Goal: Task Accomplishment & Management: Use online tool/utility

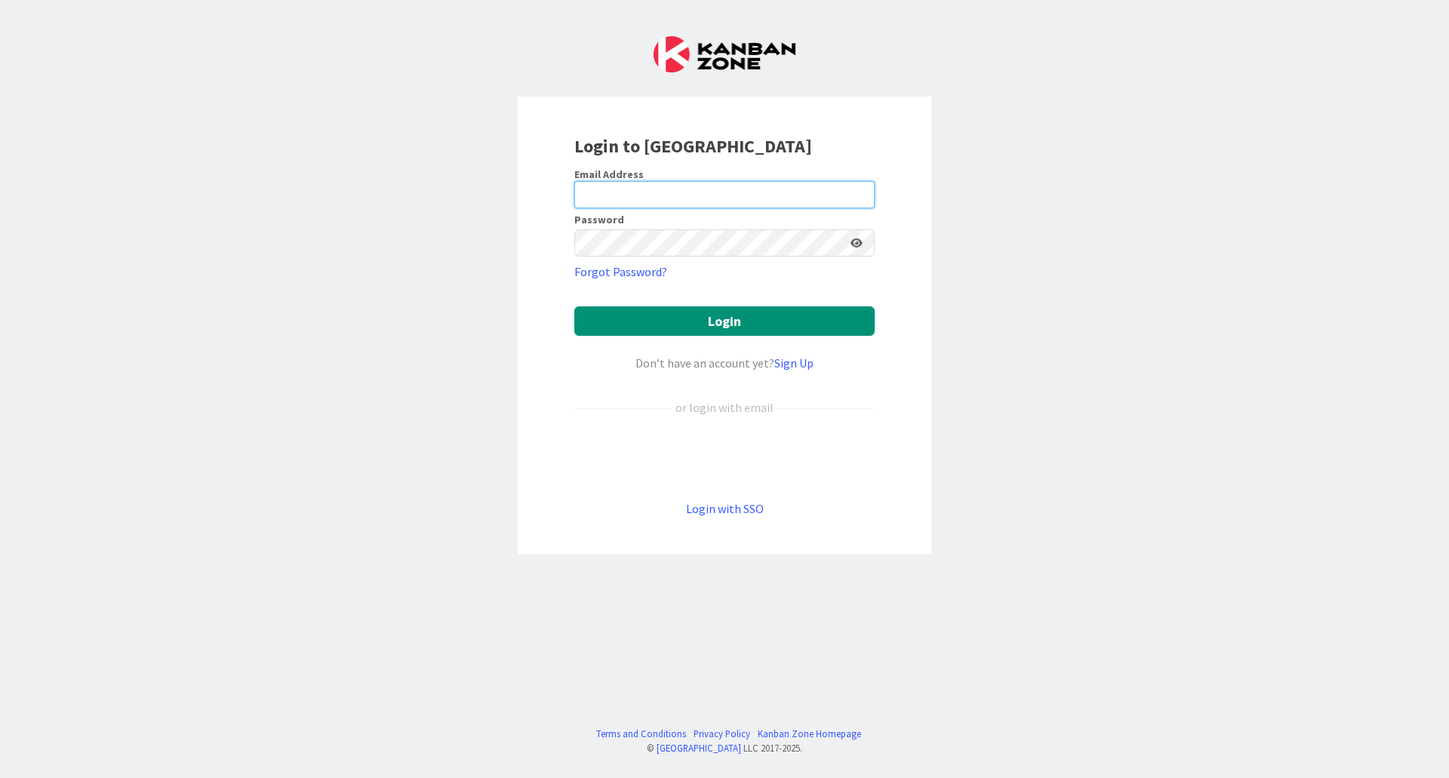
click at [636, 196] on input "email" at bounding box center [724, 194] width 300 height 27
type input "[EMAIL_ADDRESS][DOMAIN_NAME]"
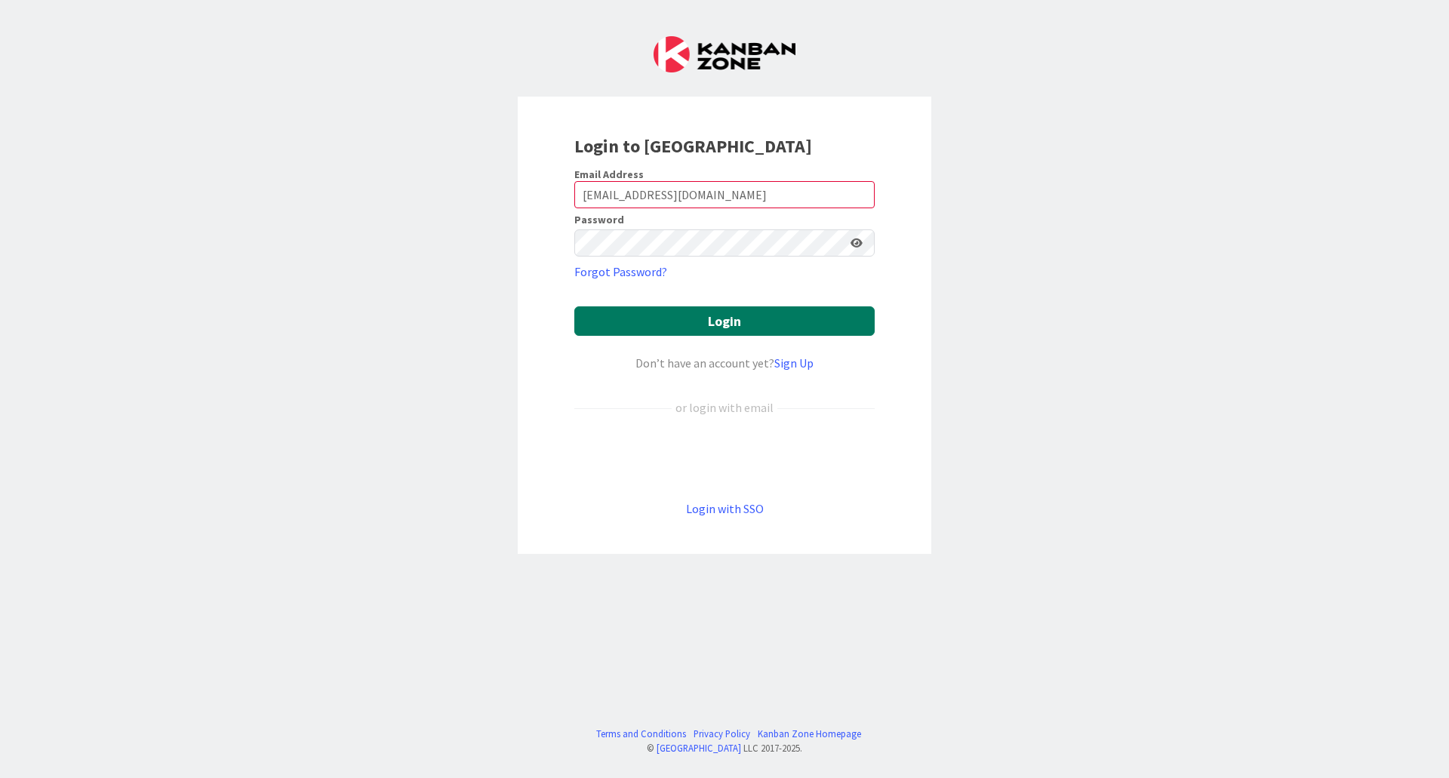
click at [704, 318] on button "Login" at bounding box center [724, 320] width 300 height 29
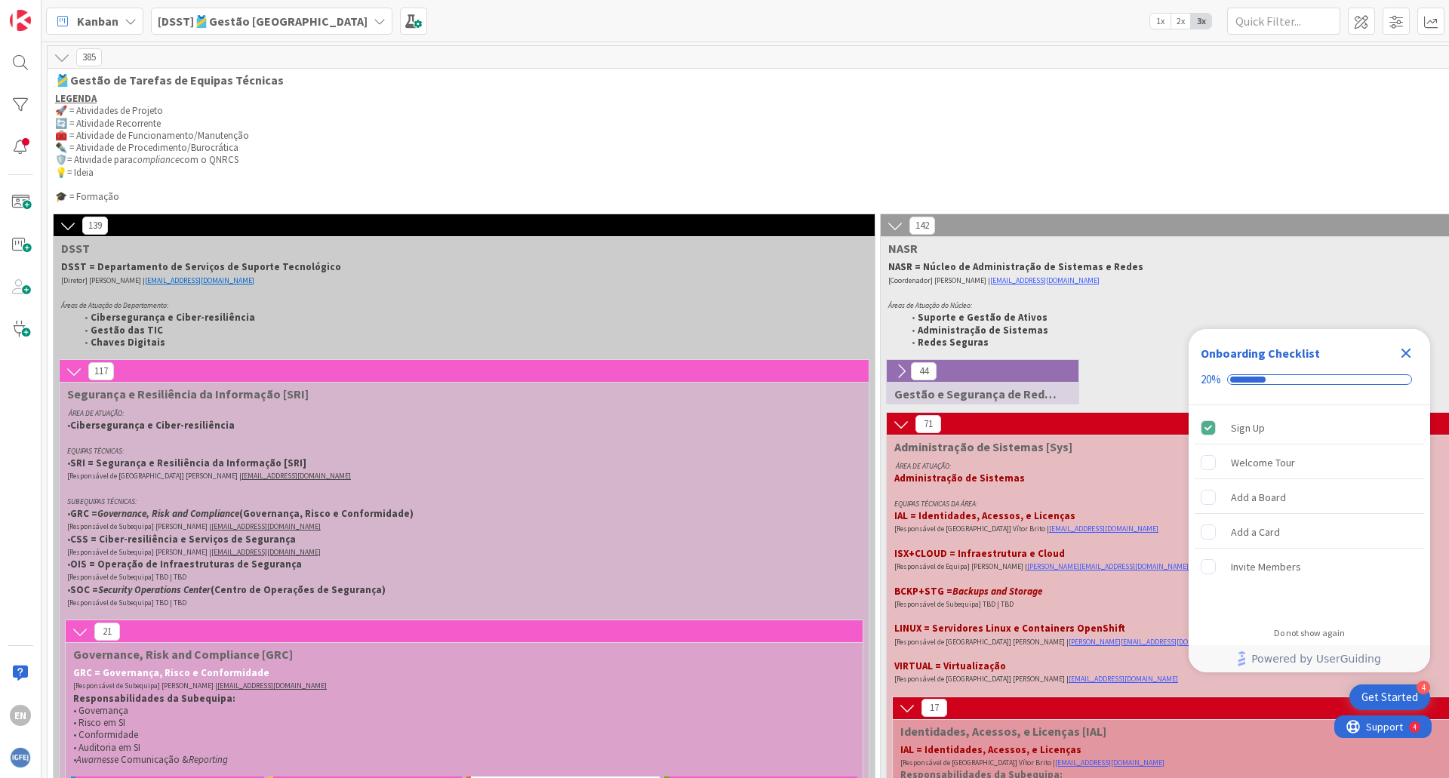
click at [373, 20] on icon at bounding box center [379, 21] width 12 height 12
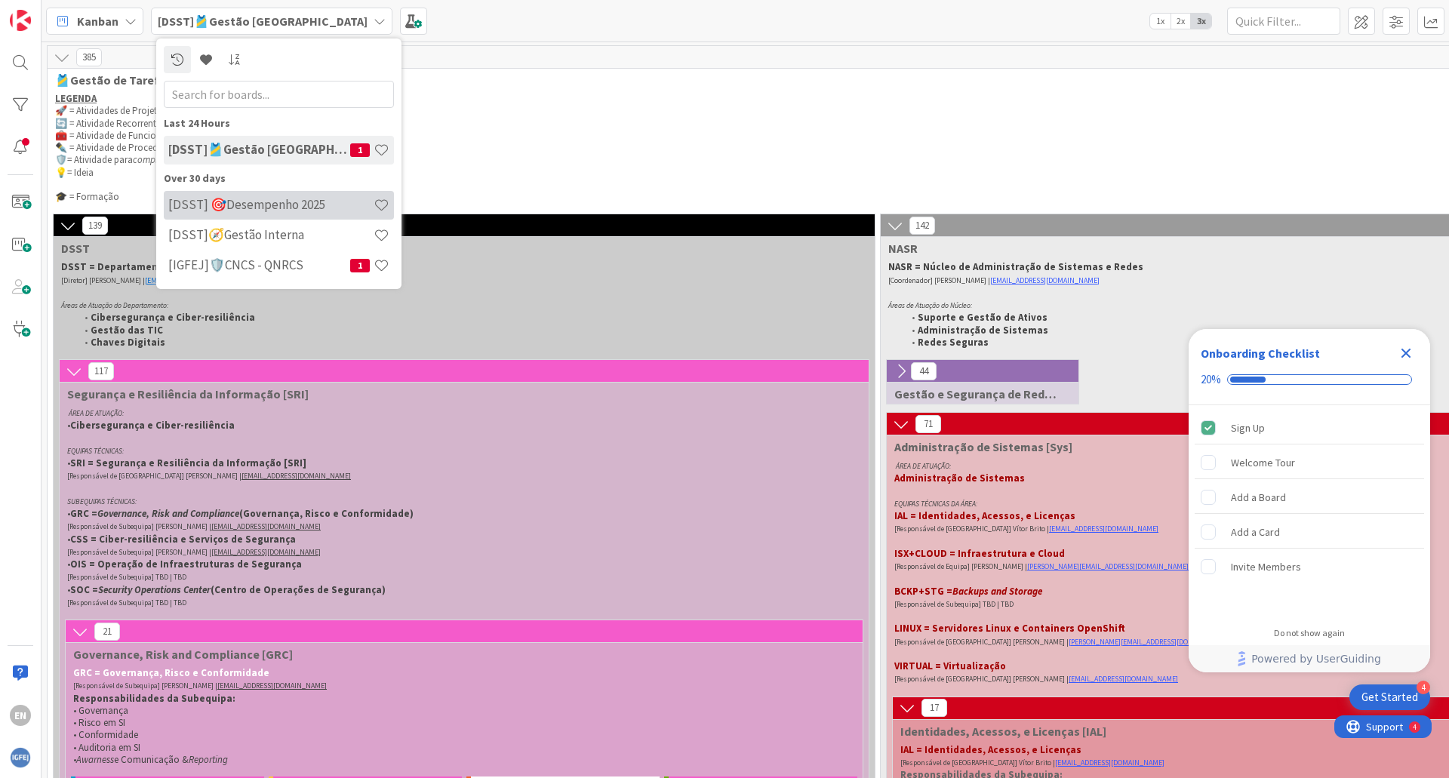
click at [281, 204] on h4 "[DSST] 🎯Desempenho 2025" at bounding box center [270, 204] width 205 height 15
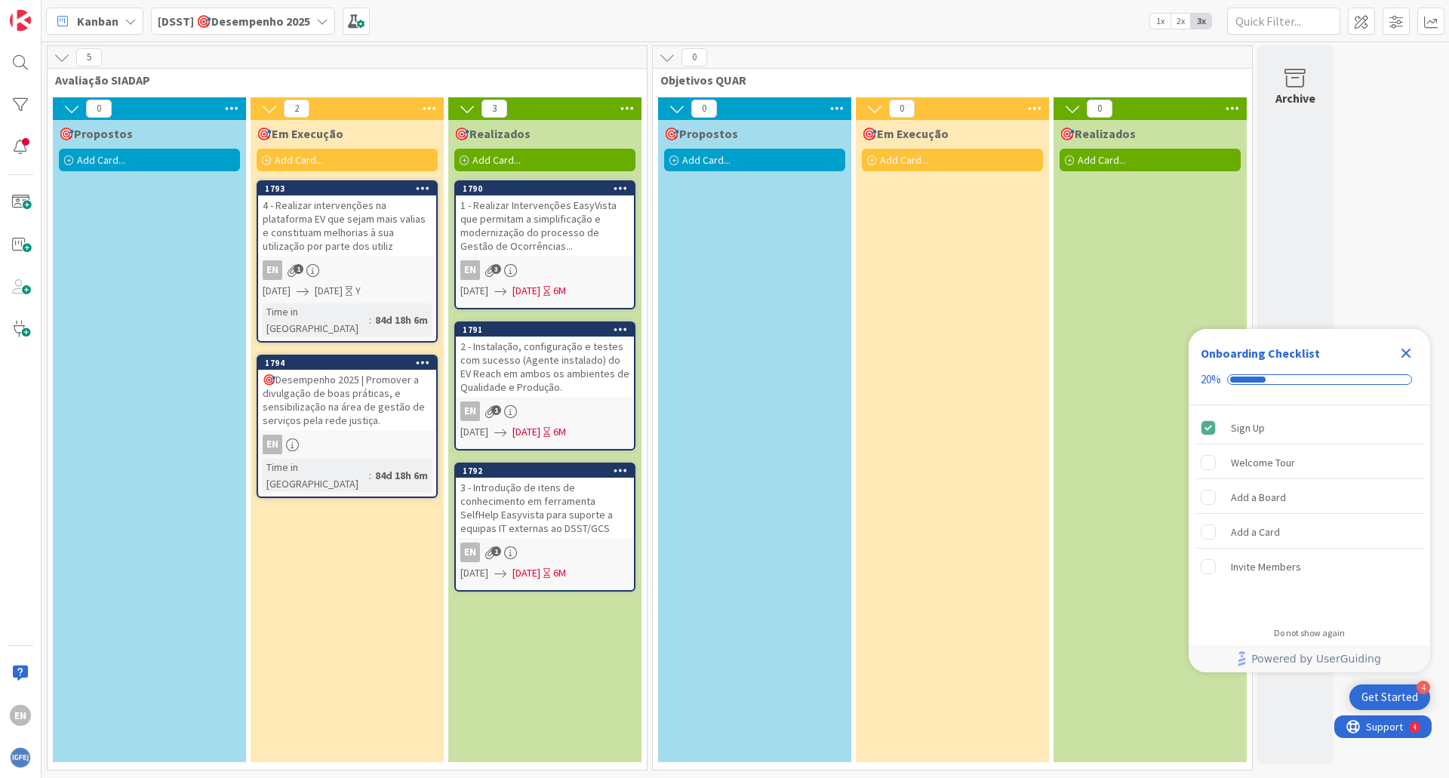
click at [1405, 355] on icon "Close Checklist" at bounding box center [1406, 354] width 10 height 10
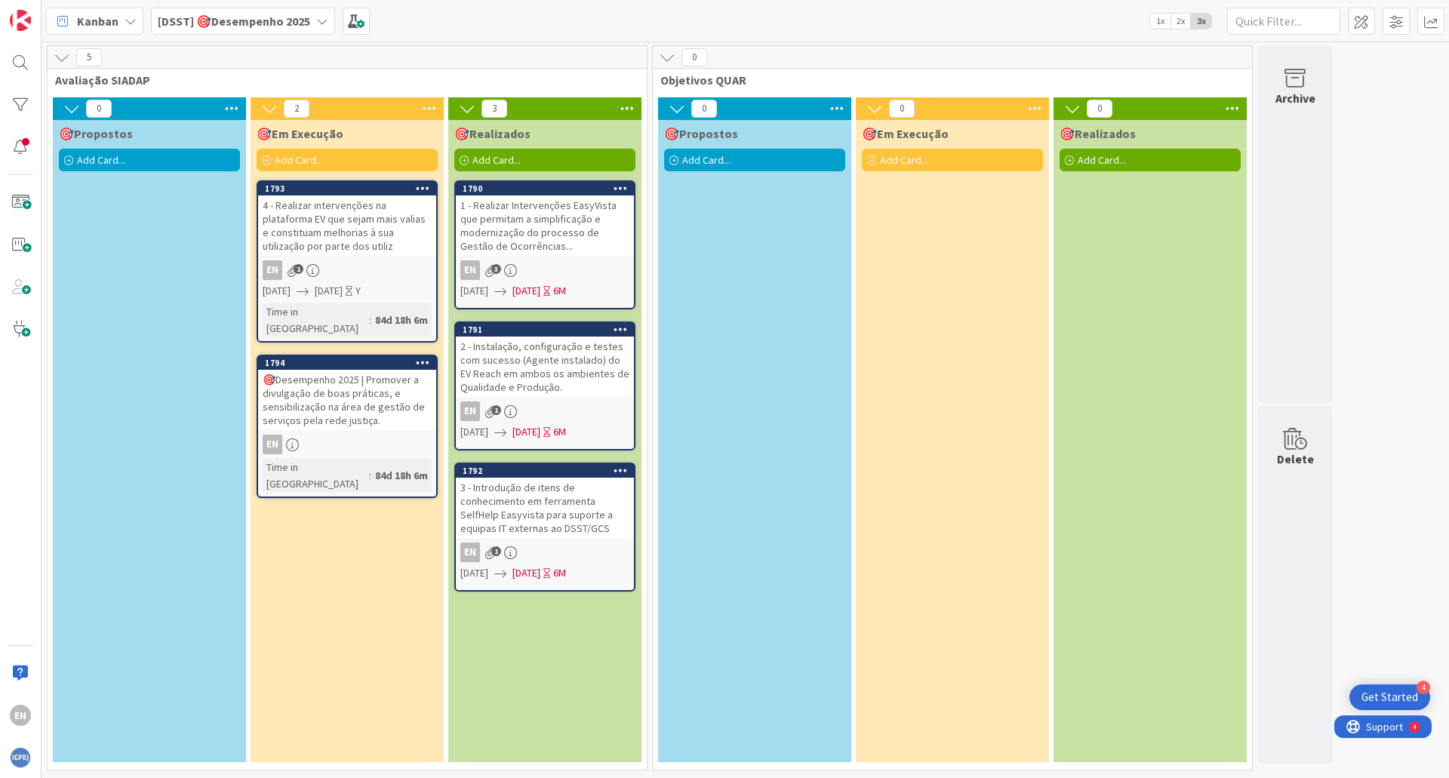
click at [549, 222] on div "1 - Realizar Intervenções EasyVista que permitam a simplificação e modernização…" at bounding box center [545, 225] width 178 height 60
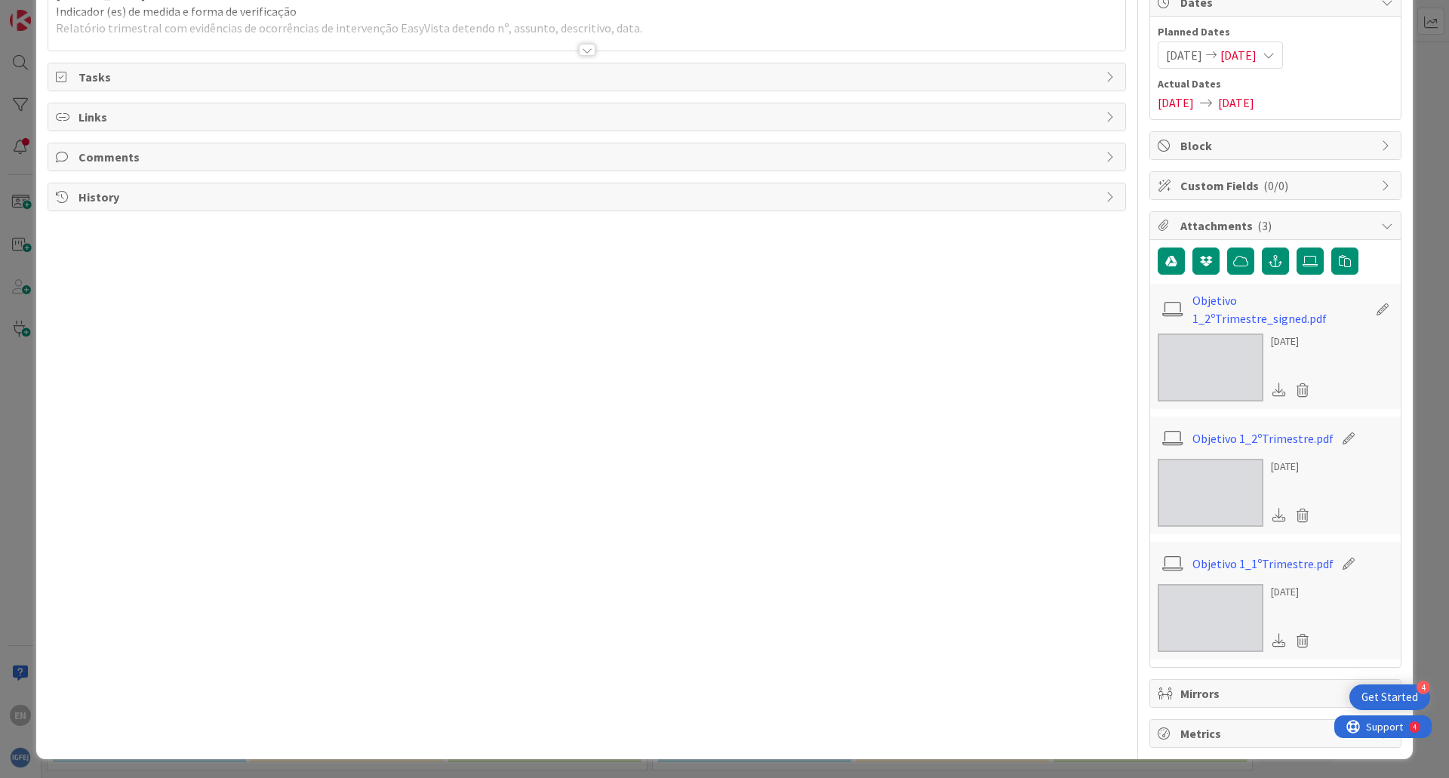
scroll to position [163, 0]
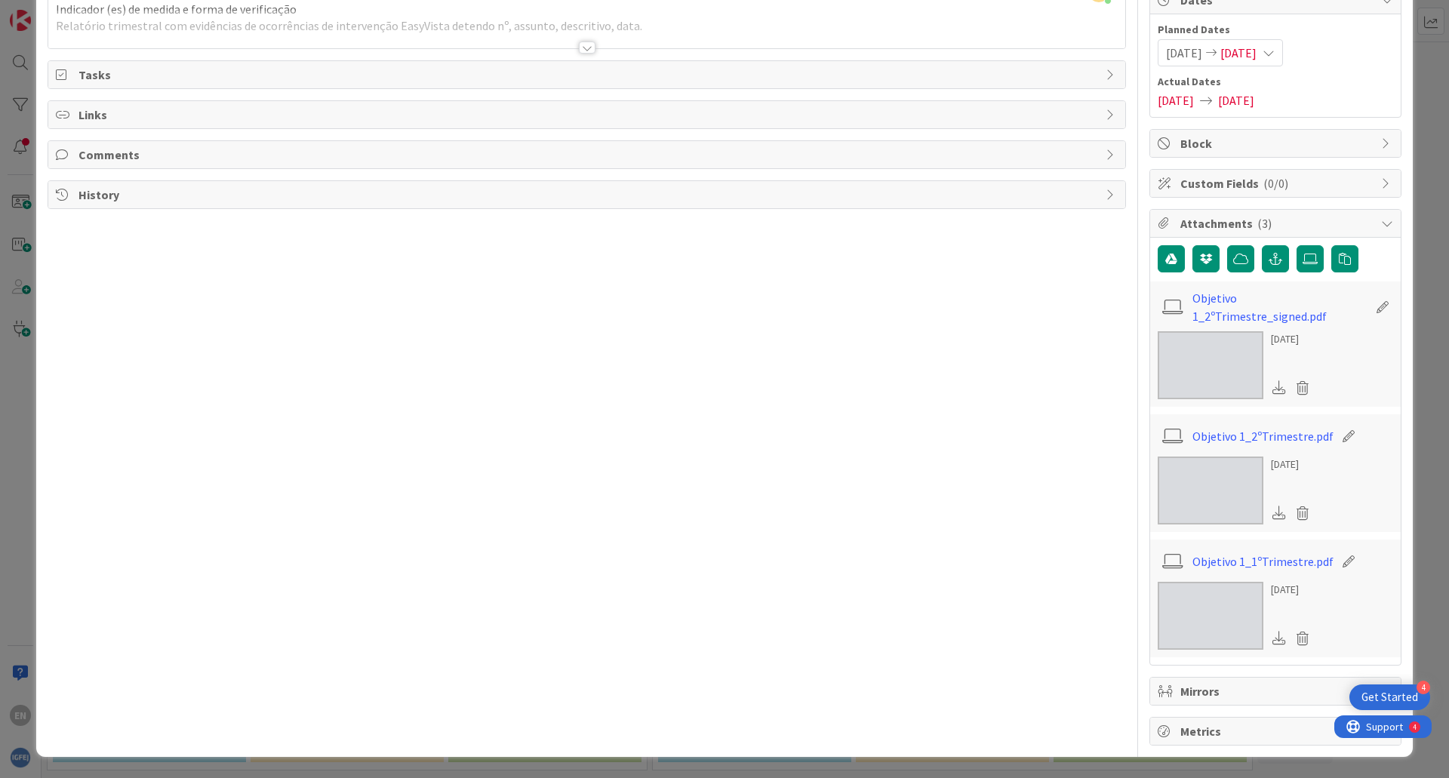
click at [1194, 221] on span "Attachments ( 3 )" at bounding box center [1276, 223] width 193 height 18
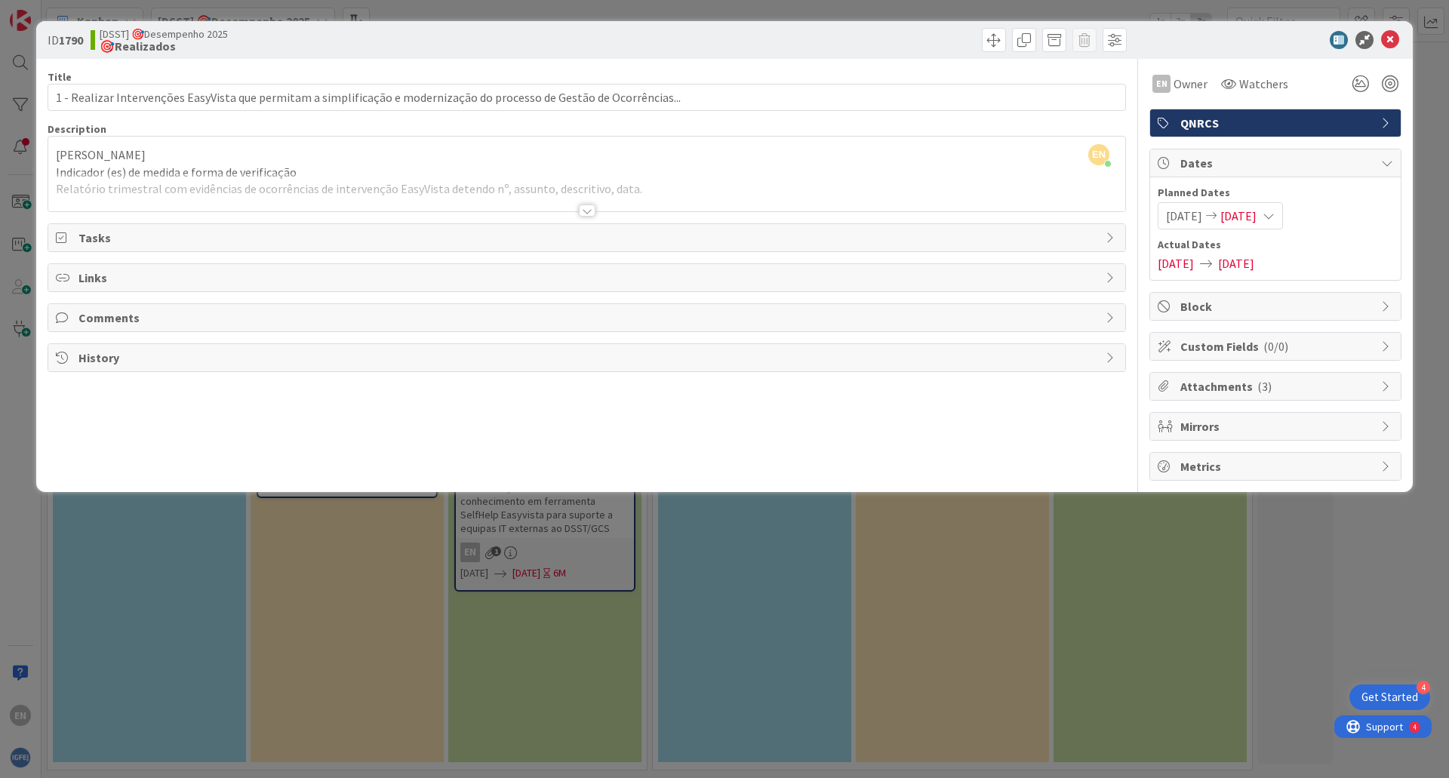
click at [1219, 390] on span "Attachments ( 3 )" at bounding box center [1276, 386] width 193 height 18
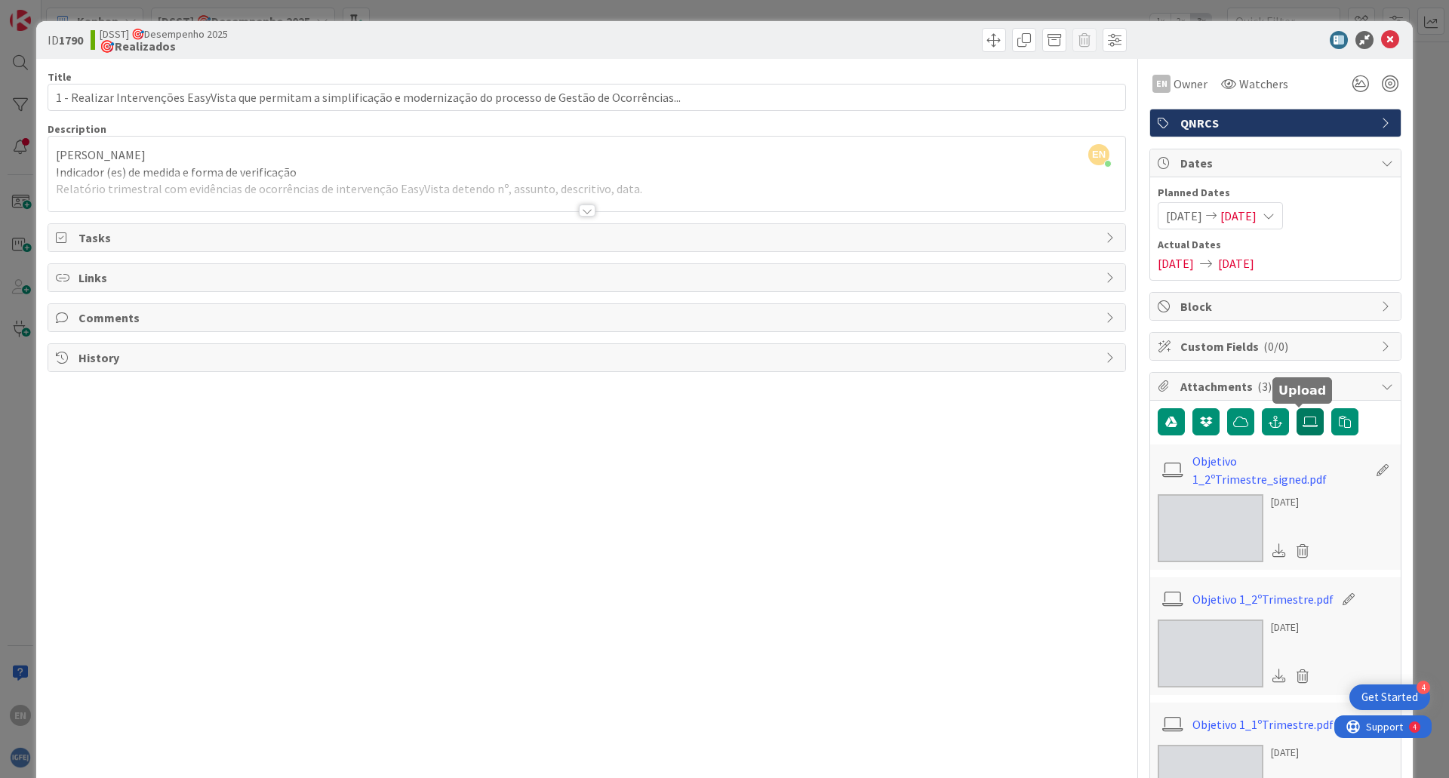
click at [1296, 415] on label at bounding box center [1309, 421] width 27 height 27
click at [1296, 408] on input "file" at bounding box center [1296, 408] width 0 height 0
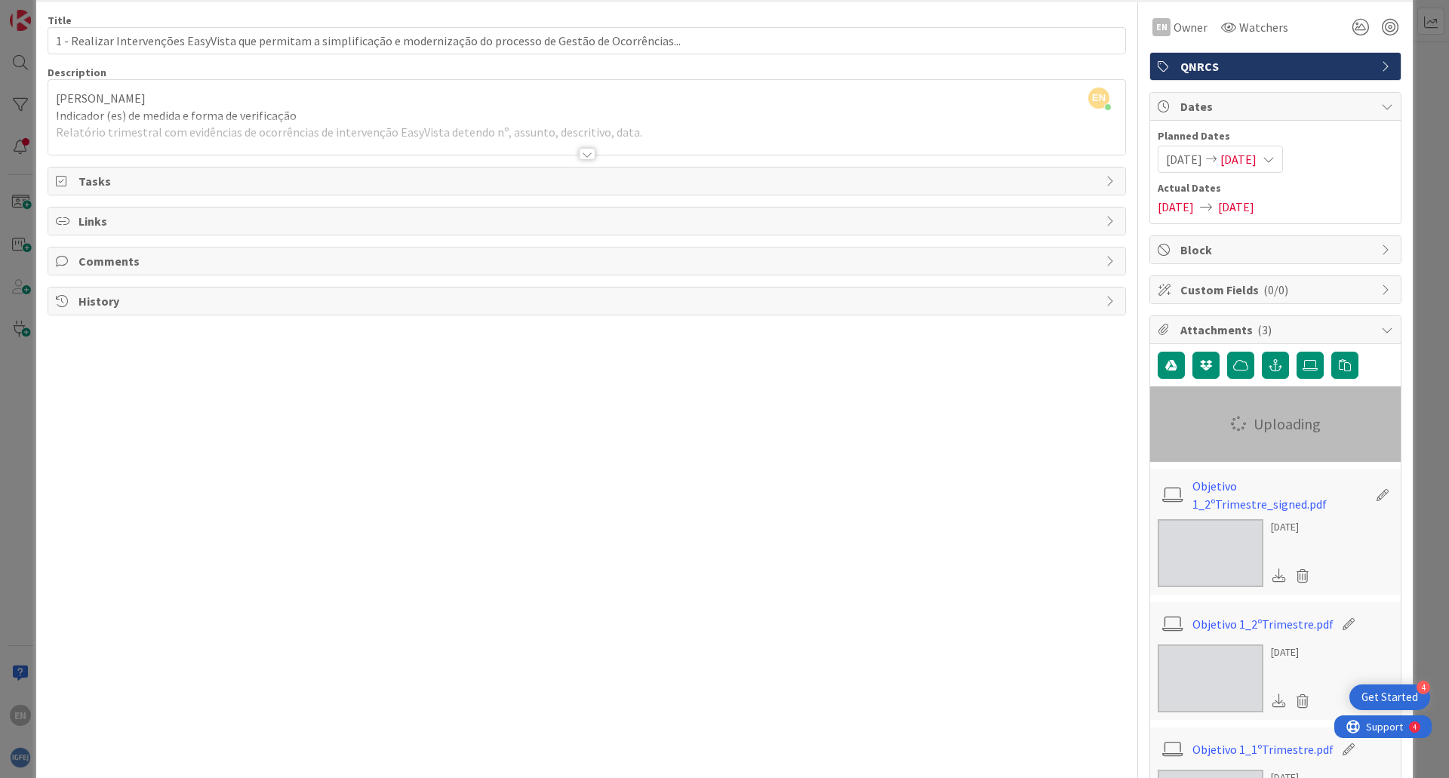
scroll to position [18, 0]
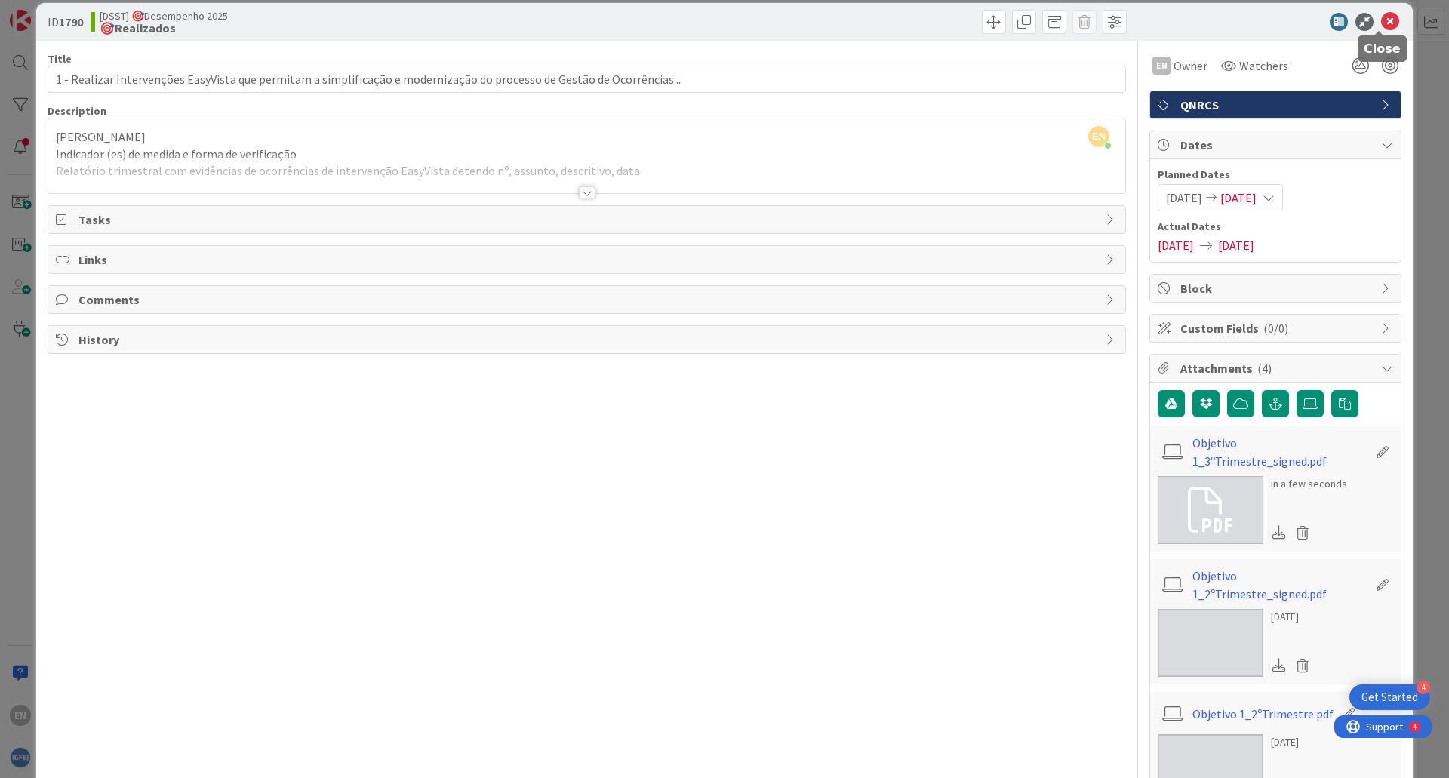
click at [1381, 22] on icon at bounding box center [1390, 22] width 18 height 18
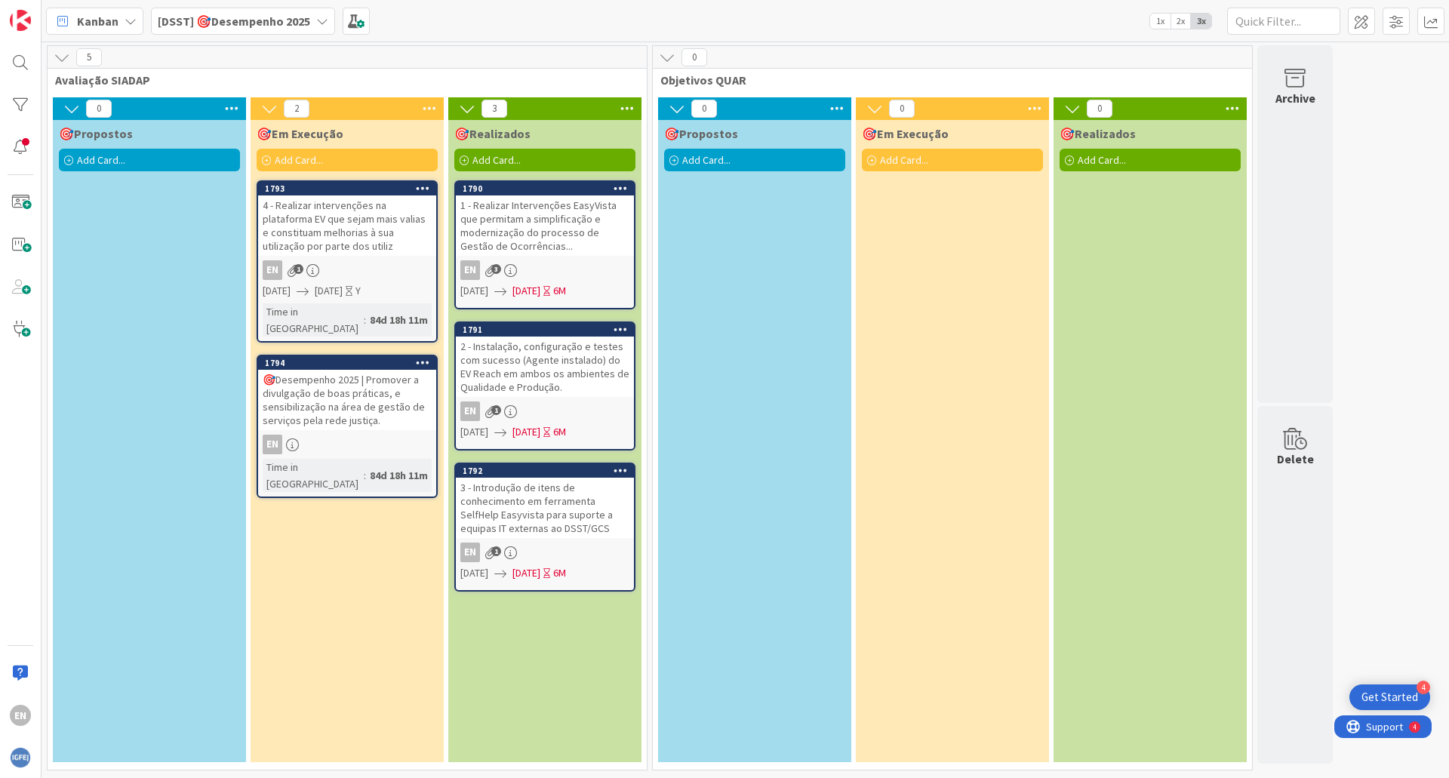
click at [342, 217] on div "4 - Realizar intervenções na plataforma EV que sejam mais valias e constituam m…" at bounding box center [347, 225] width 178 height 60
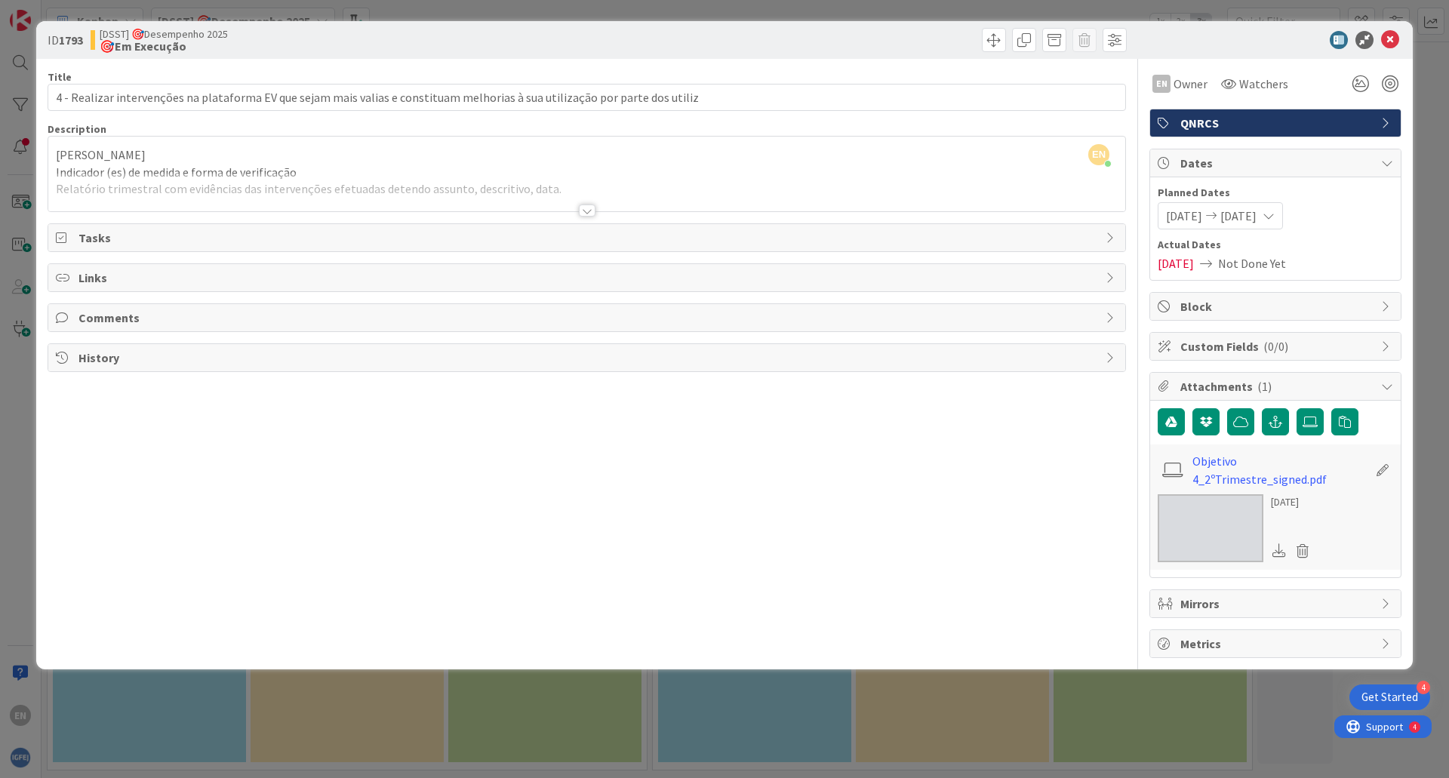
click at [1257, 36] on div at bounding box center [1267, 40] width 267 height 18
click at [1308, 419] on icon at bounding box center [1309, 422] width 15 height 12
click at [1296, 408] on input "file" at bounding box center [1296, 408] width 0 height 0
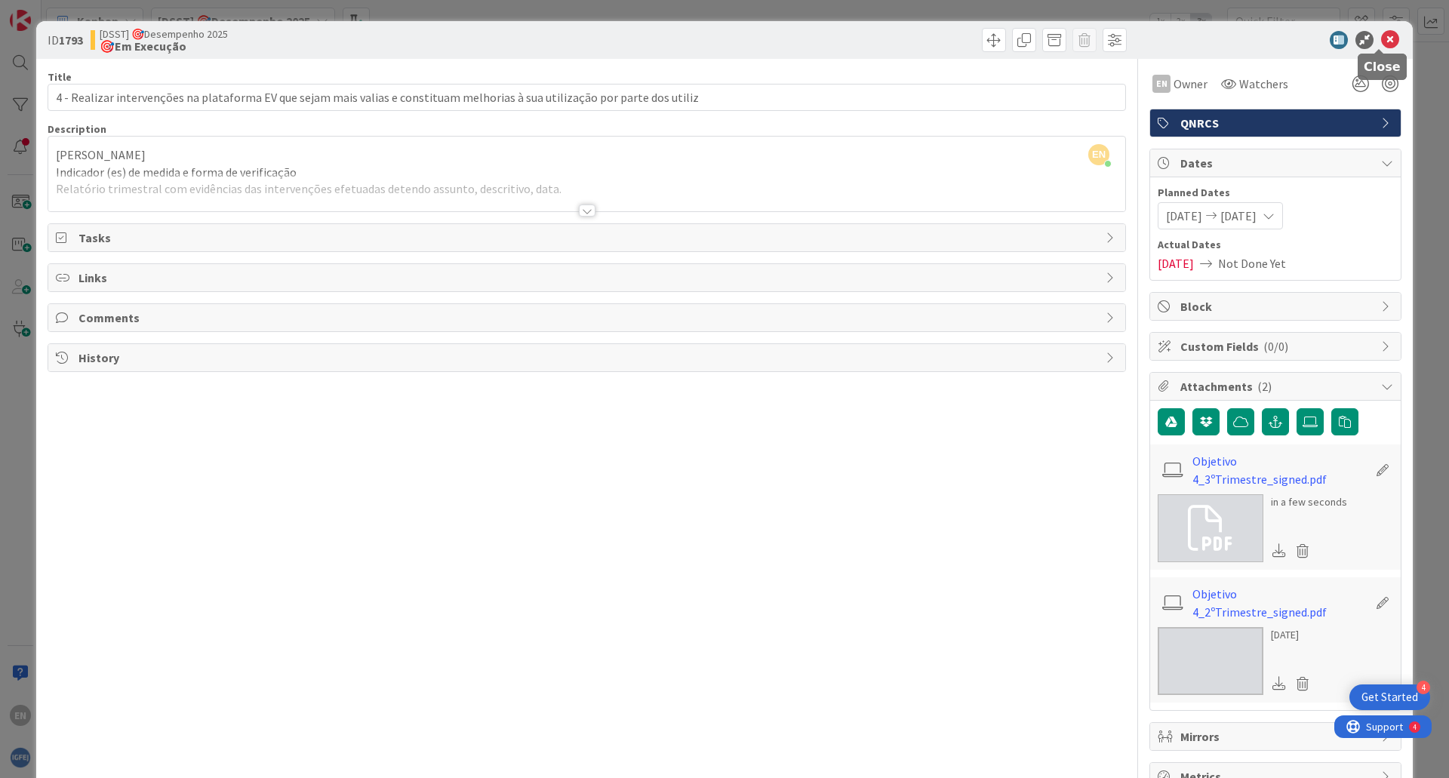
click at [1381, 40] on icon at bounding box center [1390, 40] width 18 height 18
